Goal: Information Seeking & Learning: Check status

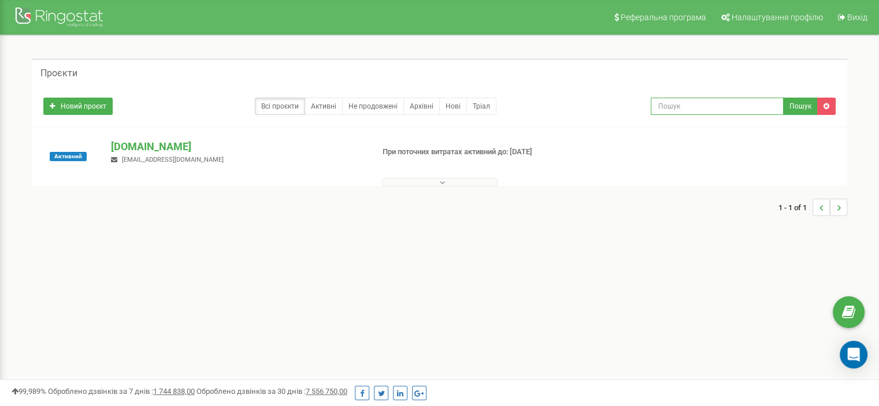
click at [697, 108] on input "text" at bounding box center [717, 106] width 133 height 17
paste input "0971120286"
type input "0971120286"
click at [812, 109] on button "Пошук" at bounding box center [800, 106] width 35 height 17
click at [388, 179] on button at bounding box center [440, 182] width 116 height 9
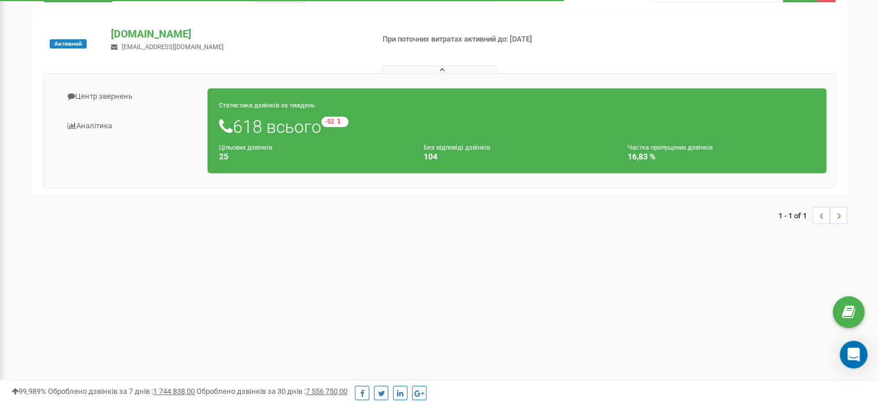
scroll to position [116, 0]
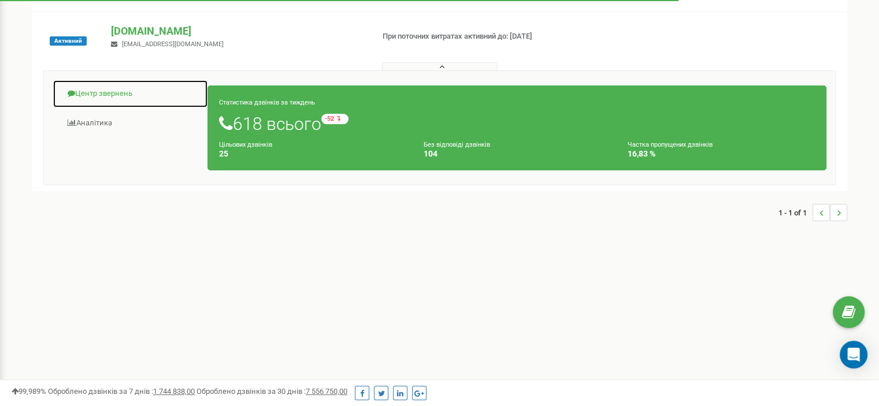
click at [116, 96] on link "Центр звернень" at bounding box center [130, 94] width 155 height 28
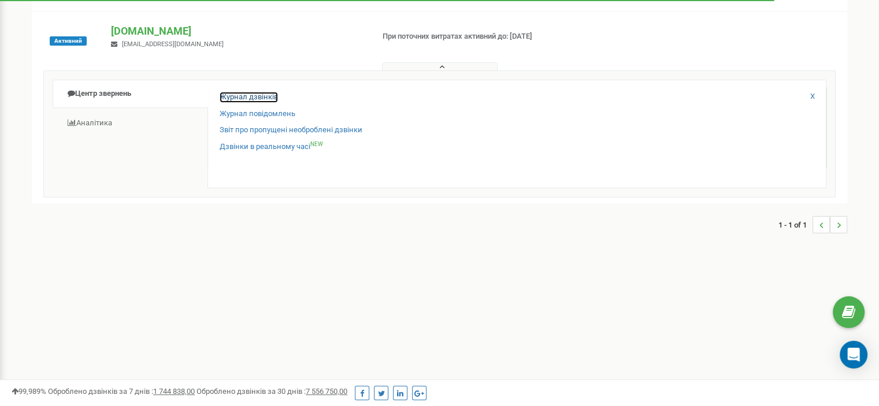
click at [257, 97] on link "Журнал дзвінків" at bounding box center [249, 97] width 58 height 11
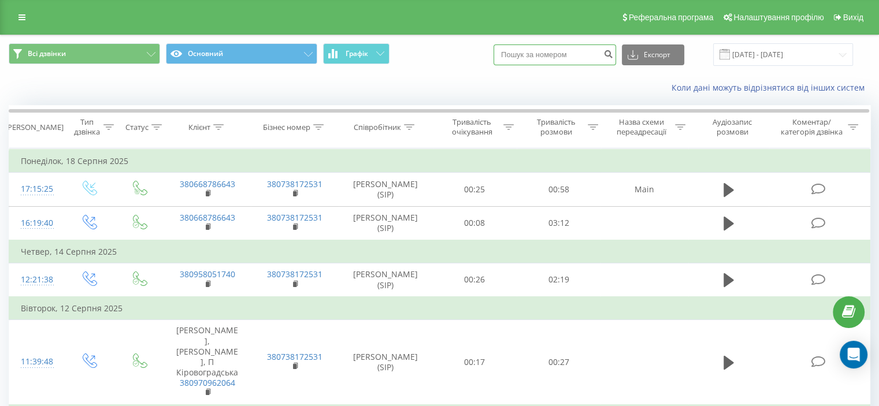
click at [570, 60] on input at bounding box center [555, 55] width 123 height 21
paste input "0971120286"
type input "0971120286"
click at [613, 56] on icon "submit" at bounding box center [608, 52] width 10 height 7
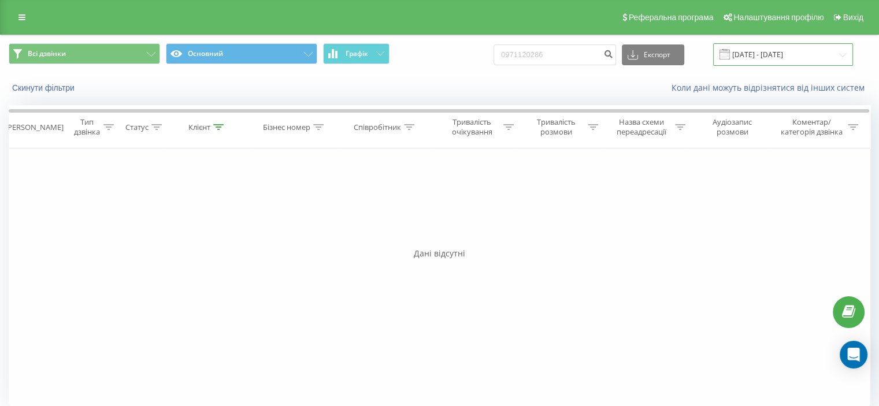
click at [779, 55] on input "[DATE] - [DATE]" at bounding box center [783, 54] width 140 height 23
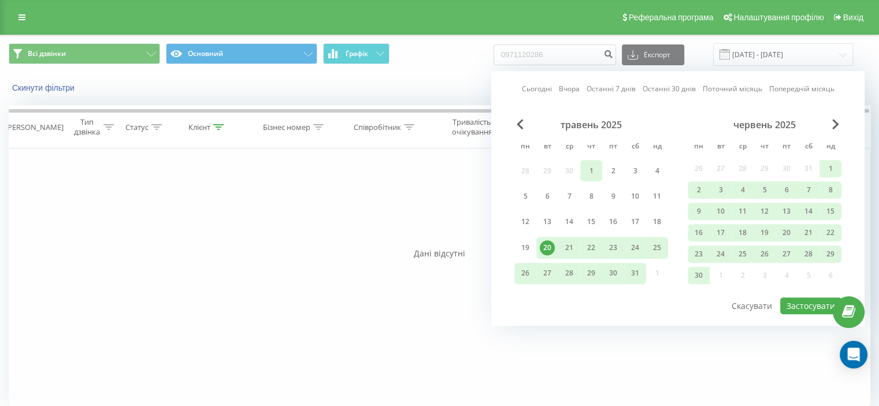
click at [585, 171] on div "1" at bounding box center [591, 171] width 15 height 15
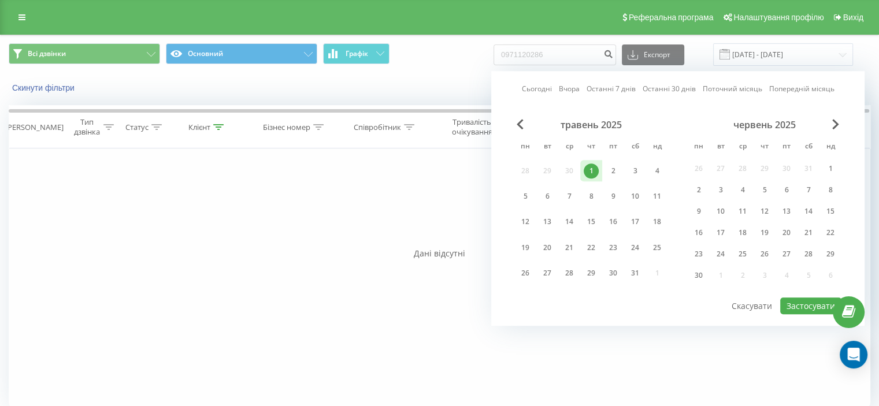
click at [512, 123] on div "Сьогодні Вчора Останні 7 днів Останні 30 днів Поточний місяць Попередній місяць…" at bounding box center [677, 198] width 373 height 255
click at [520, 124] on span "Previous Month" at bounding box center [520, 124] width 7 height 10
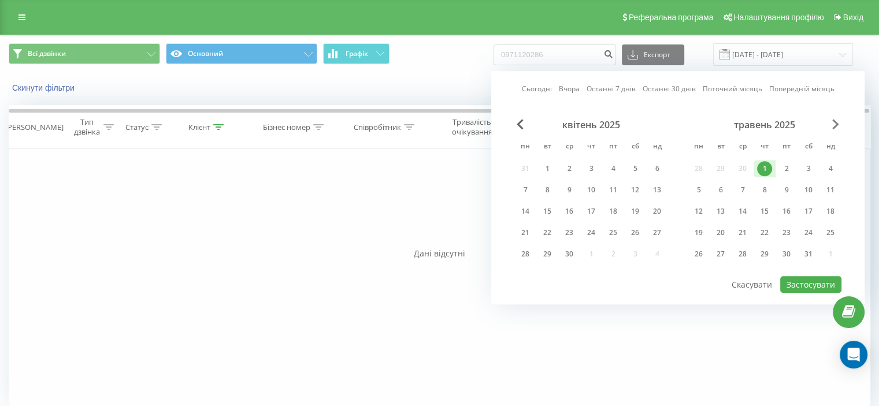
click at [834, 127] on span "Next Month" at bounding box center [835, 124] width 7 height 10
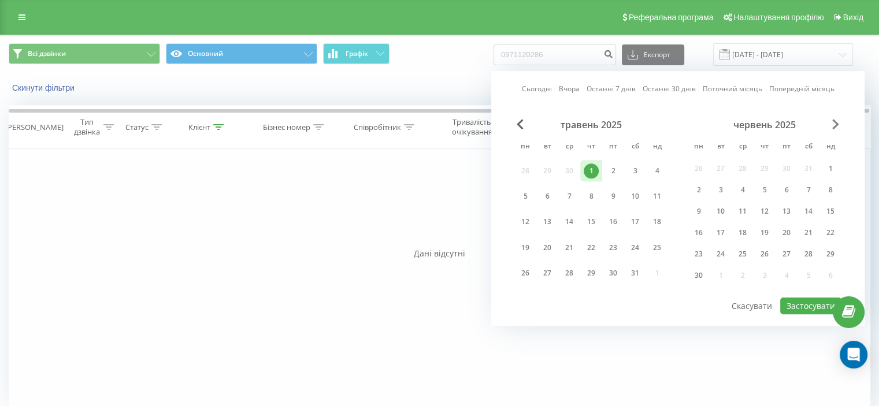
click at [834, 127] on span "Next Month" at bounding box center [835, 124] width 7 height 10
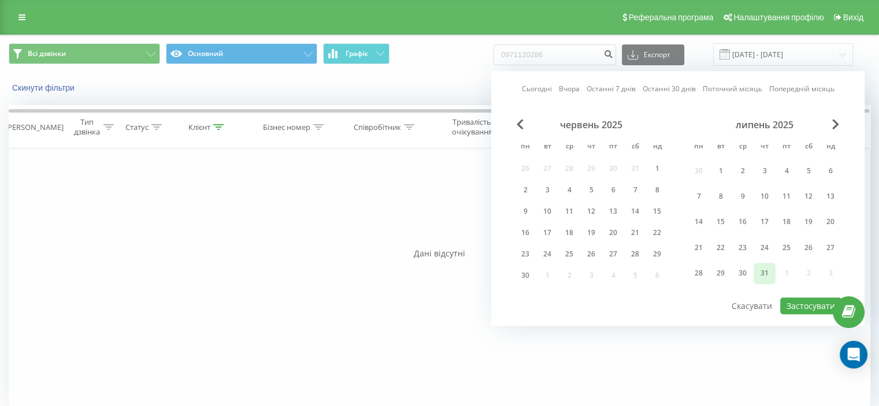
click at [762, 275] on div "31" at bounding box center [764, 273] width 15 height 15
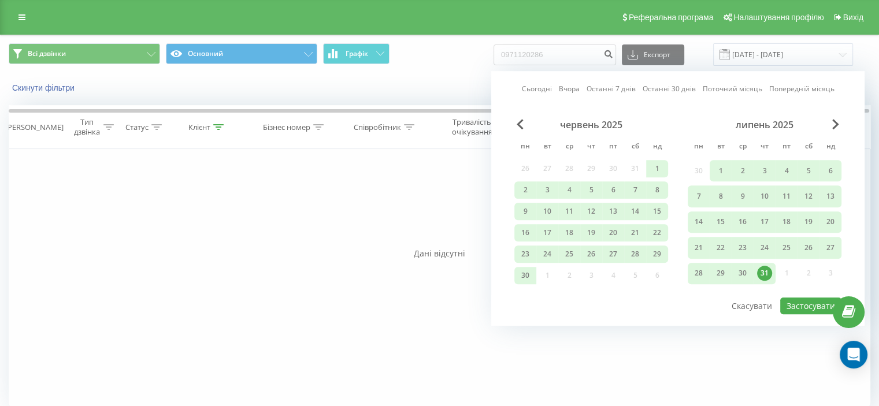
click at [839, 128] on div "липень 2025" at bounding box center [765, 125] width 154 height 12
click at [835, 124] on span "Next Month" at bounding box center [835, 124] width 7 height 10
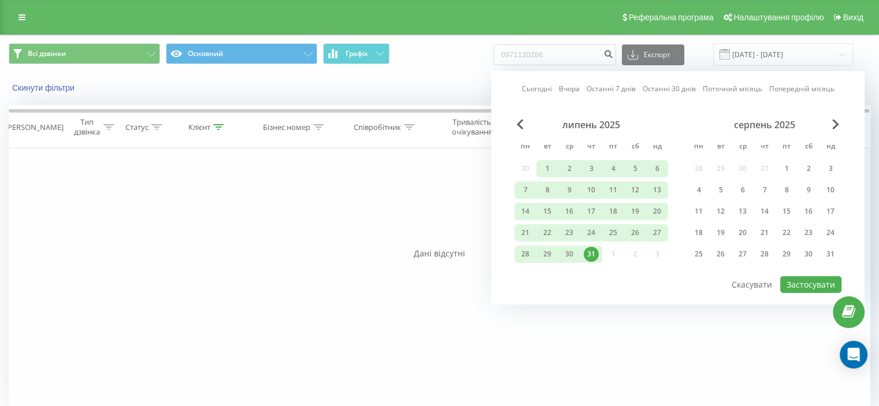
click at [587, 255] on div "31" at bounding box center [591, 254] width 15 height 15
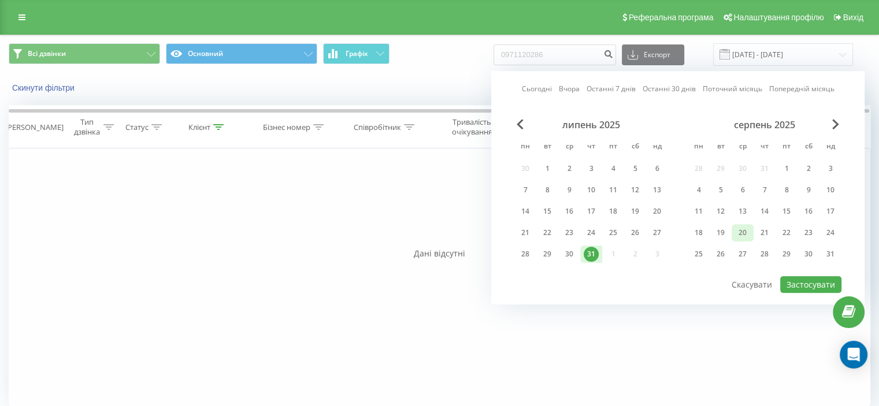
click at [738, 231] on div "20" at bounding box center [742, 232] width 15 height 15
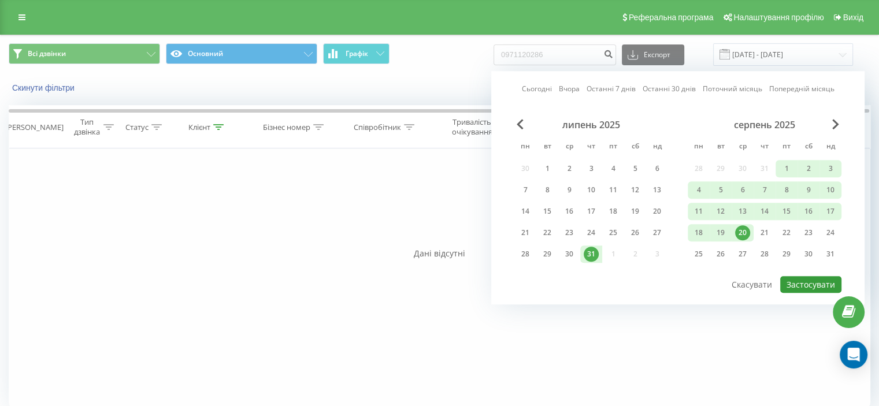
click at [800, 284] on button "Застосувати" at bounding box center [810, 284] width 61 height 17
type input "31.07.2025 - 20.08.2025"
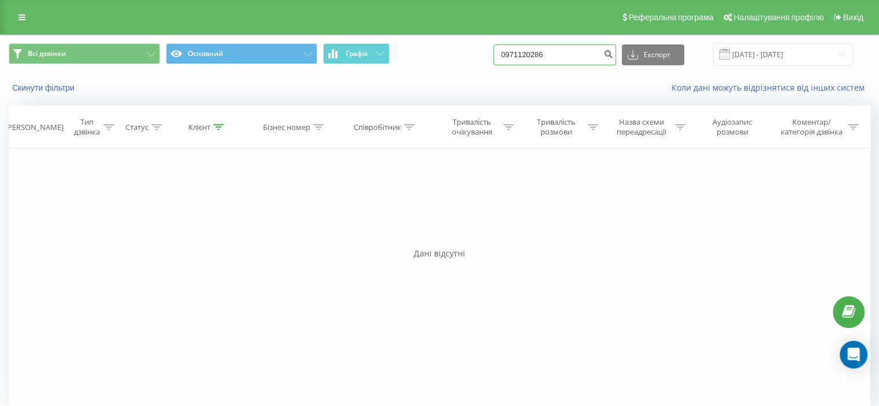
click at [569, 55] on input "0971120286" at bounding box center [555, 55] width 123 height 21
click at [516, 55] on input "0971120286" at bounding box center [555, 55] width 123 height 21
type input "380971120286"
click at [616, 58] on button "submit" at bounding box center [609, 55] width 16 height 21
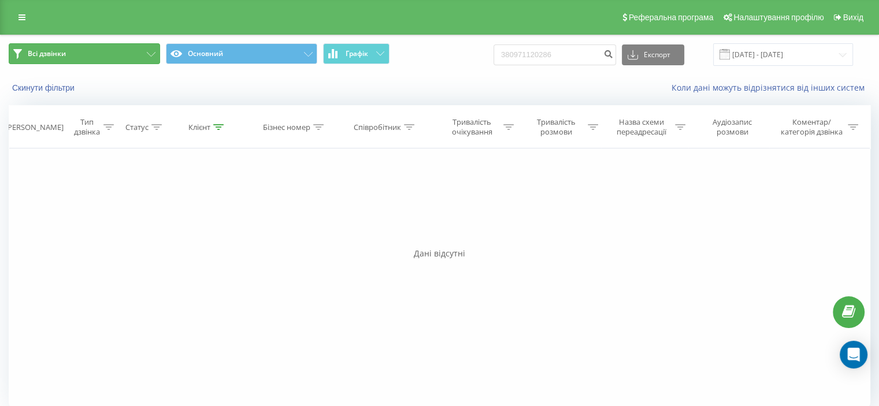
click at [107, 60] on button "Всі дзвінки" at bounding box center [84, 53] width 151 height 21
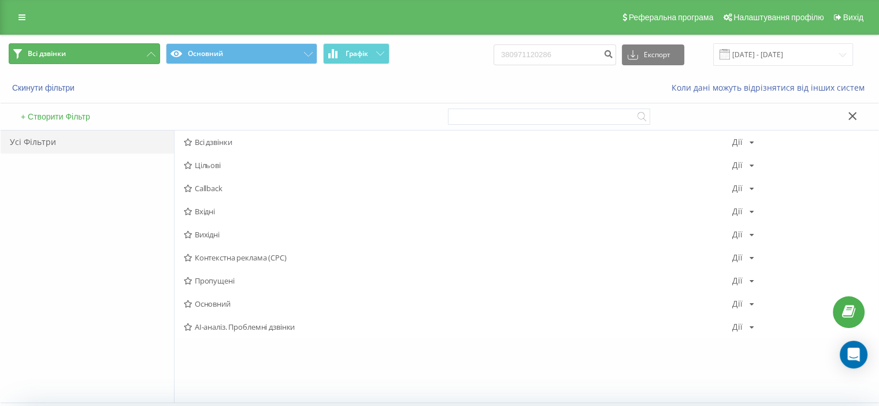
click at [108, 58] on button "Всі дзвінки" at bounding box center [84, 53] width 151 height 21
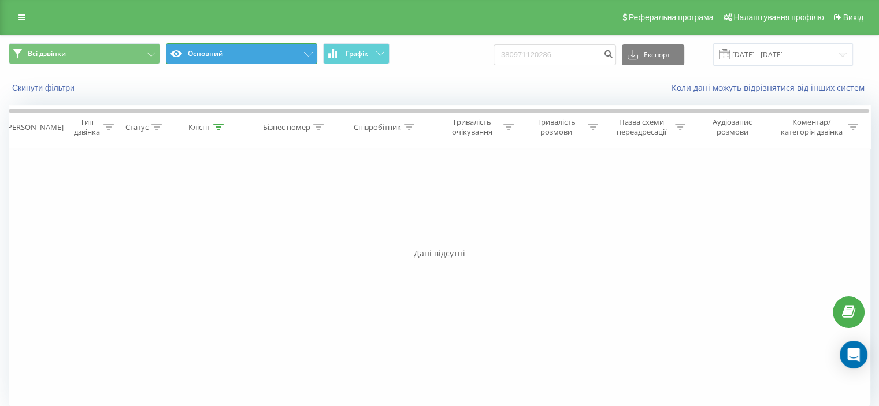
click at [246, 56] on button "Основний" at bounding box center [241, 53] width 151 height 21
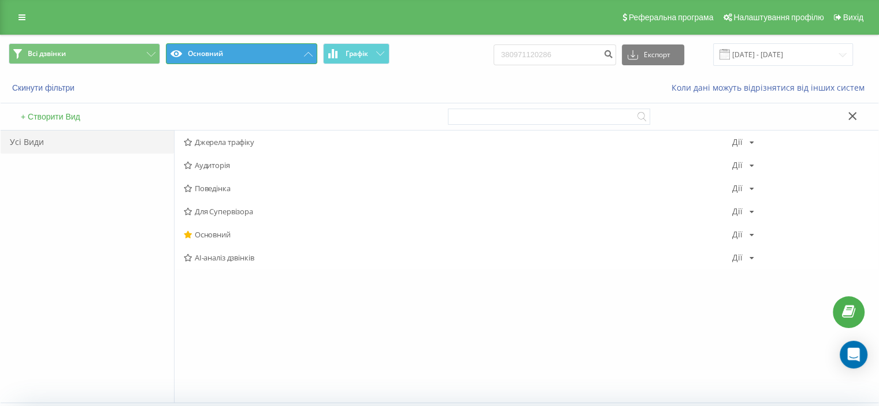
click at [246, 56] on button "Основний" at bounding box center [241, 53] width 151 height 21
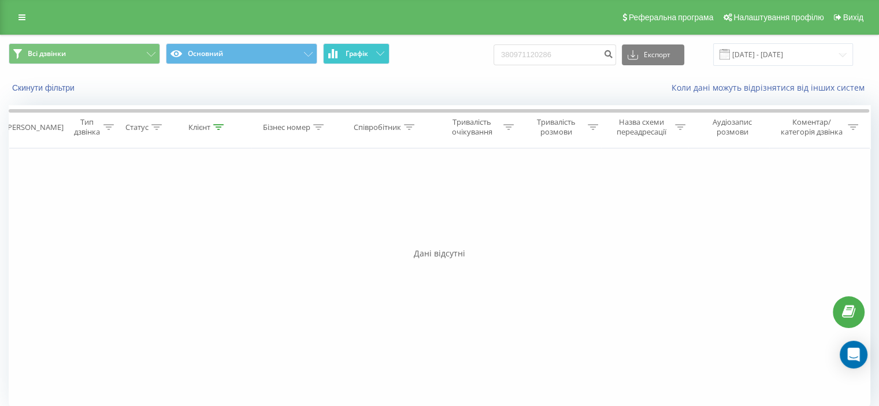
click at [349, 58] on button "Графік" at bounding box center [356, 53] width 66 height 21
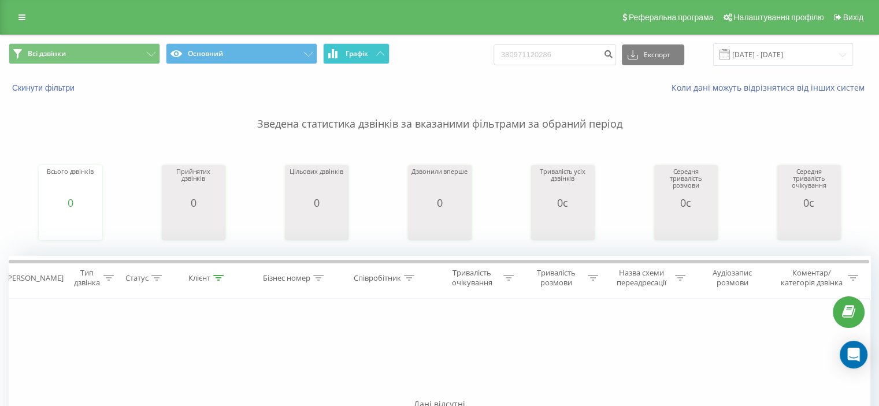
click at [349, 58] on button "Графік" at bounding box center [356, 53] width 66 height 21
